Goal: Book appointment/travel/reservation

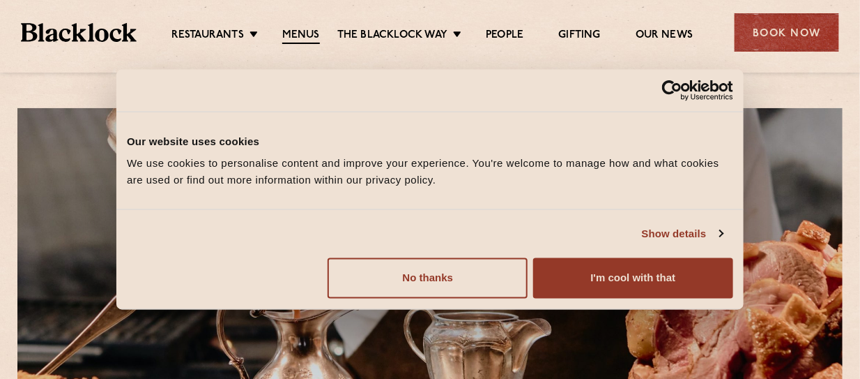
click at [480, 275] on button "No thanks" at bounding box center [428, 278] width 200 height 40
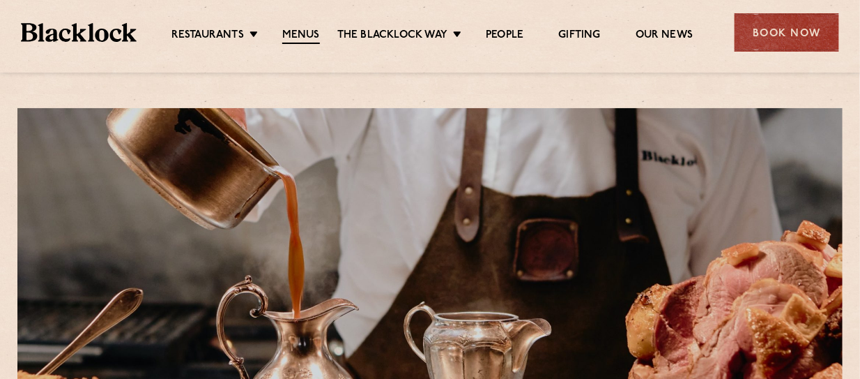
click at [0, 0] on link "[GEOGRAPHIC_DATA]" at bounding box center [0, 0] width 0 height 0
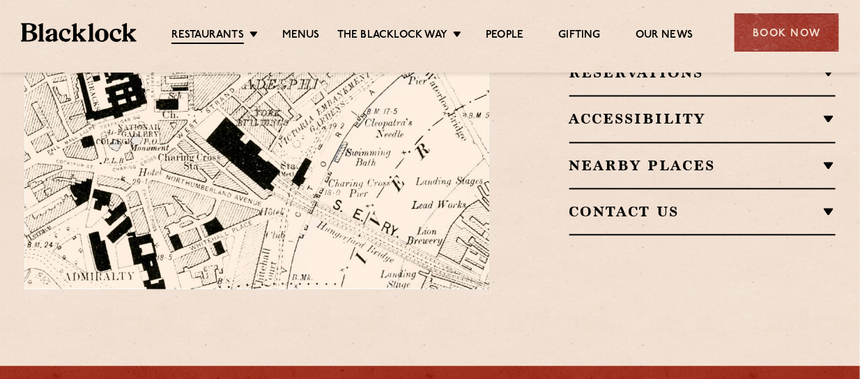
scroll to position [929, 0]
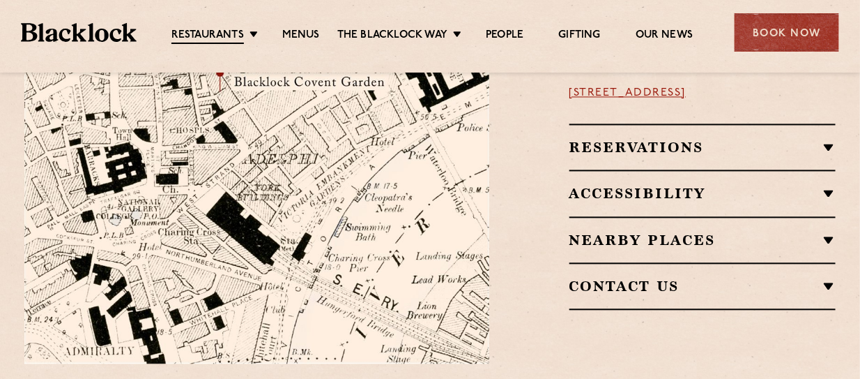
click at [652, 139] on h2 "Reservations" at bounding box center [703, 147] width 267 height 17
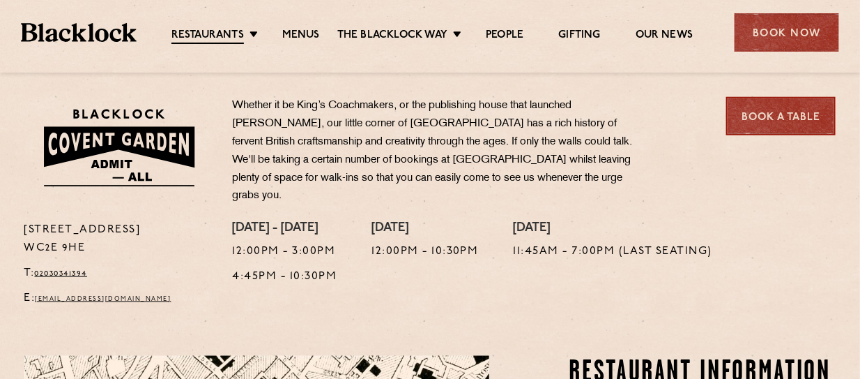
scroll to position [349, 0]
